Goal: Information Seeking & Learning: Understand process/instructions

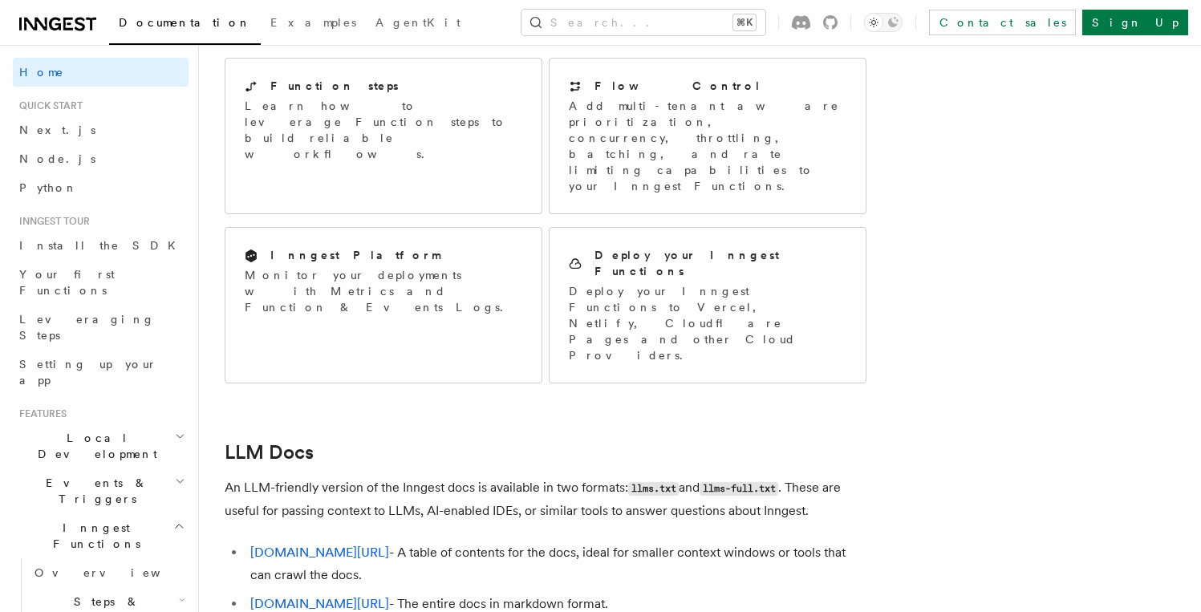
scroll to position [1415, 0]
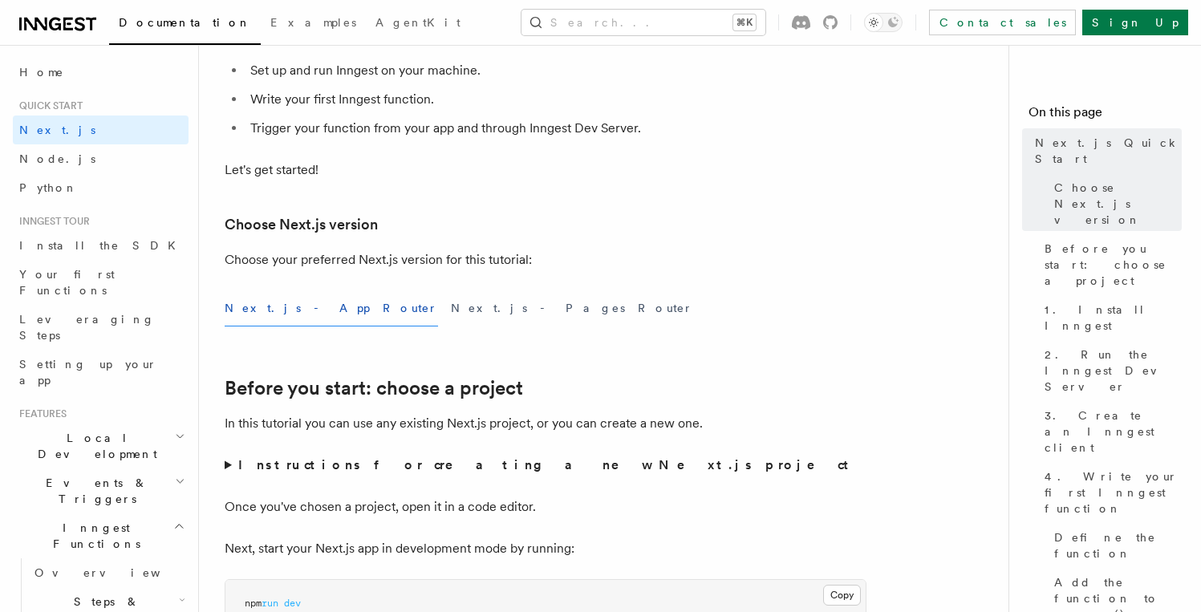
scroll to position [242, 0]
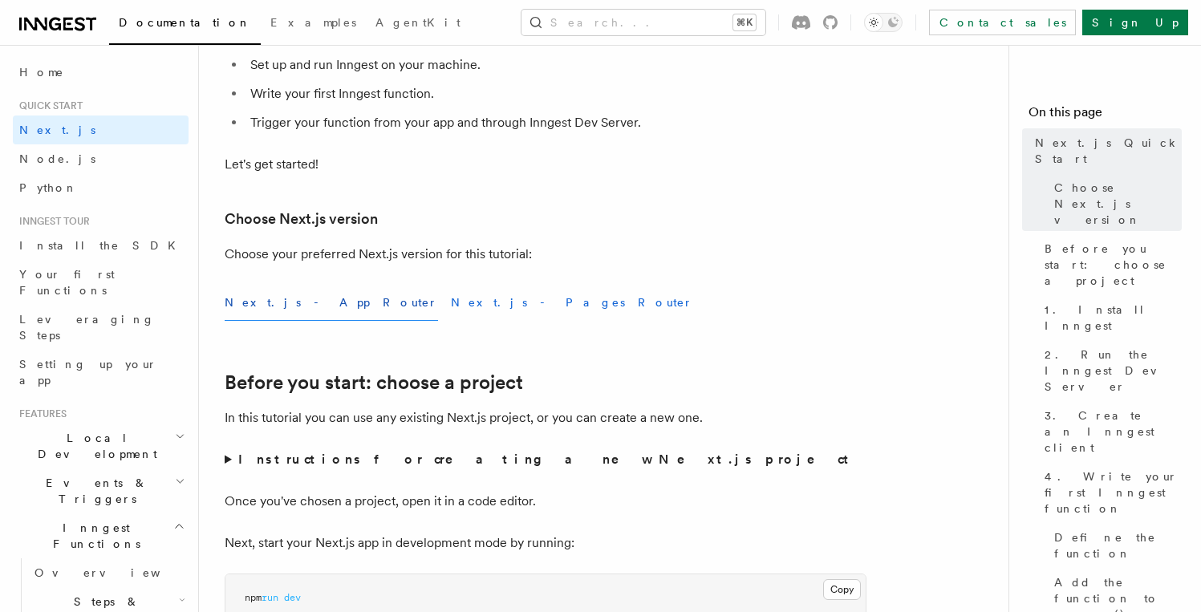
click at [451, 310] on button "Next.js - Pages Router" at bounding box center [572, 303] width 242 height 36
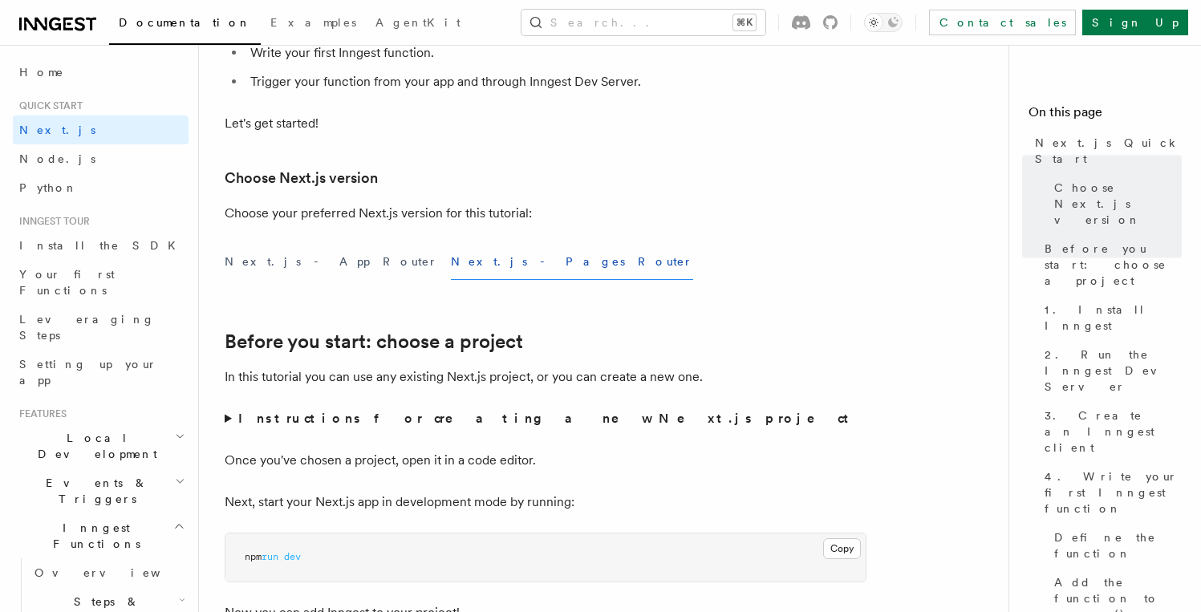
scroll to position [282, 0]
click at [451, 262] on button "Next.js - Pages Router" at bounding box center [572, 263] width 242 height 36
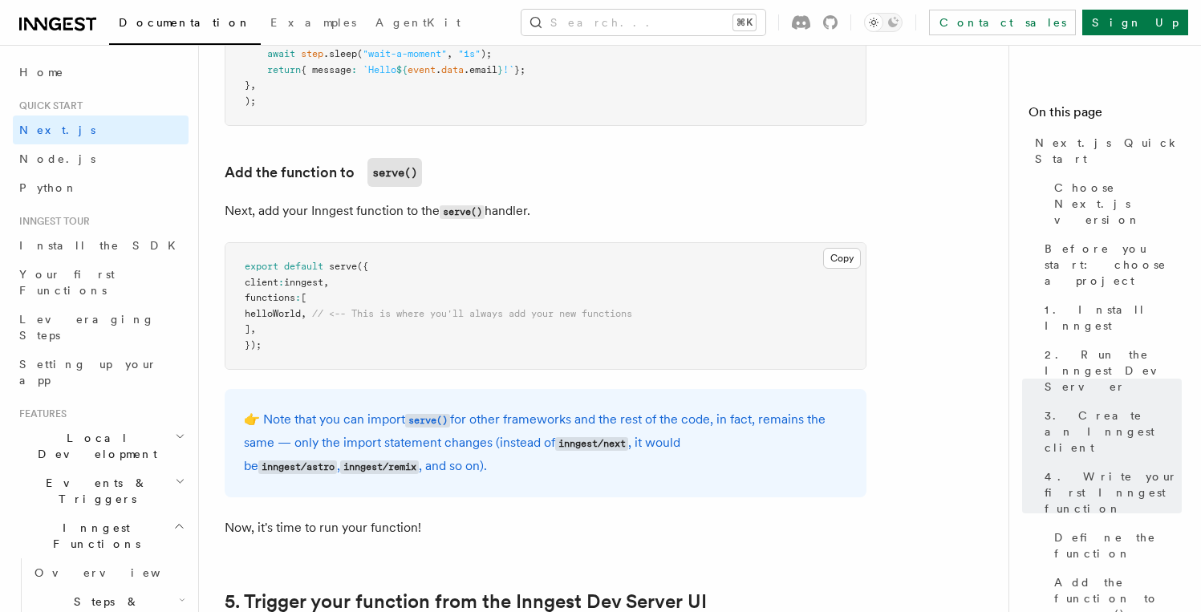
scroll to position [2772, 0]
click at [91, 358] on span "Setting up your app" at bounding box center [88, 372] width 138 height 29
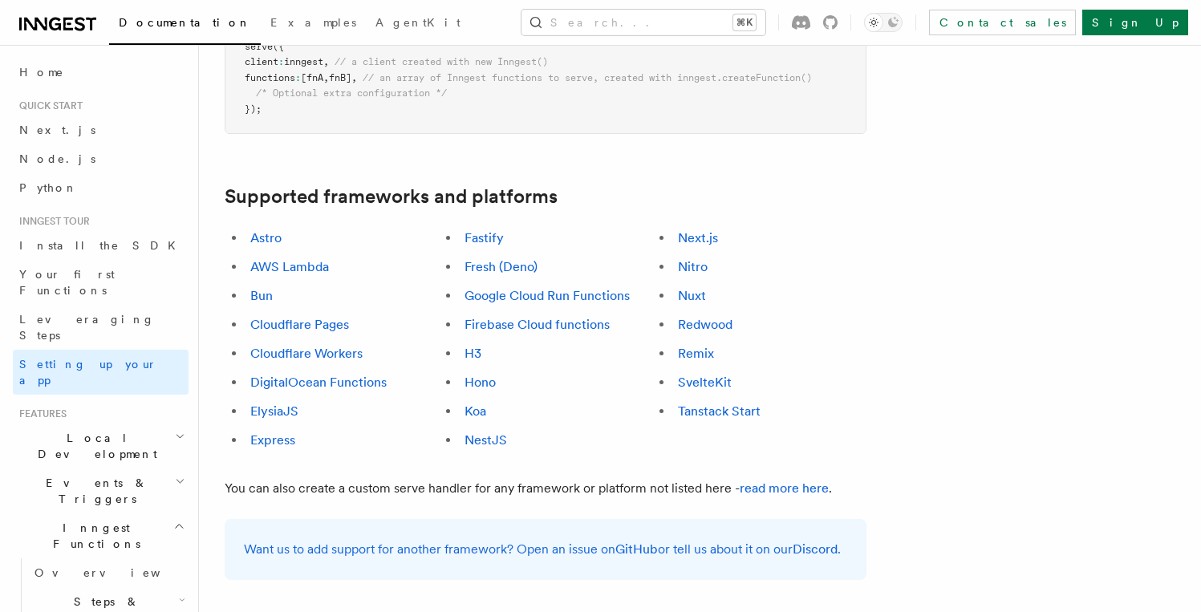
scroll to position [695, 0]
